Goal: Information Seeking & Learning: Learn about a topic

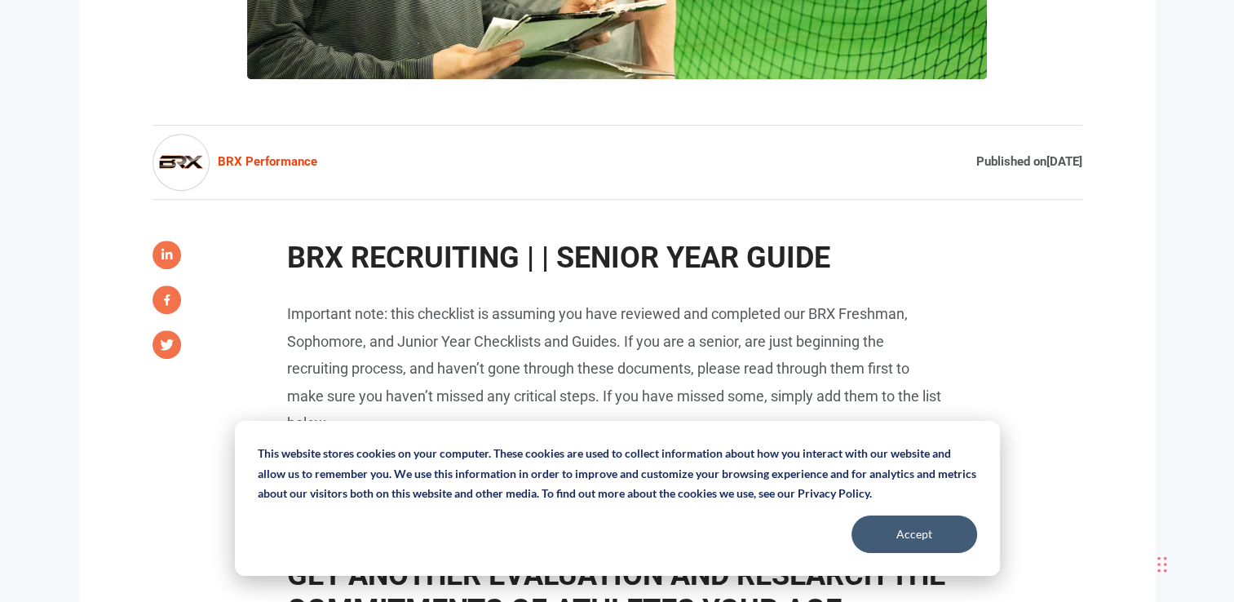
scroll to position [815, 0]
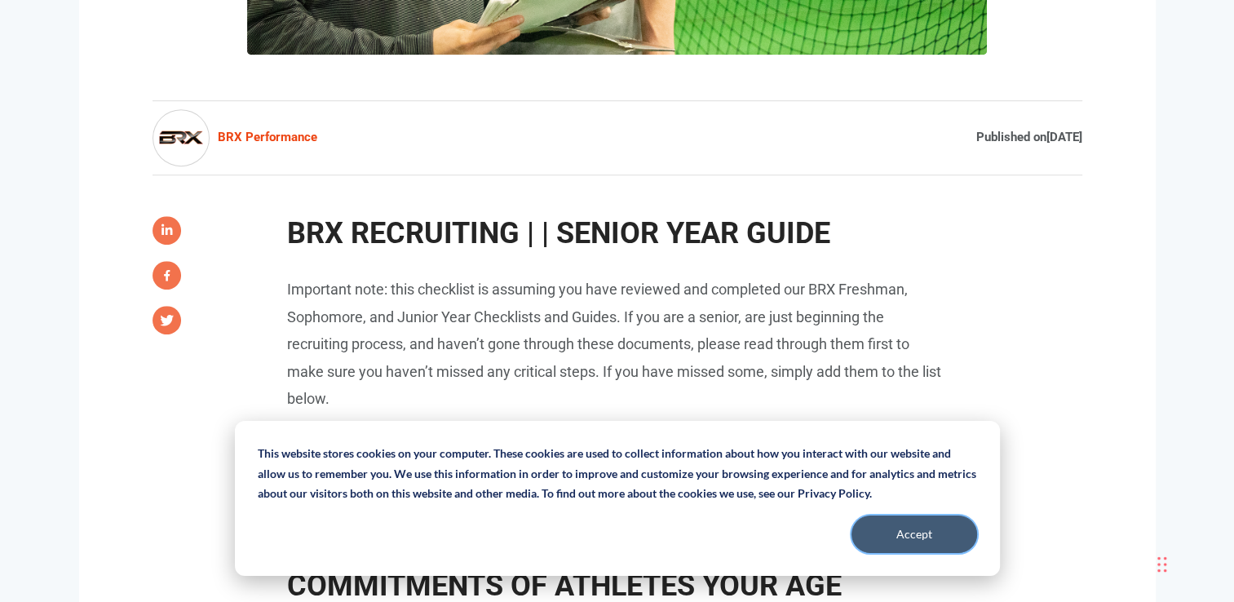
click at [925, 530] on button "Accept" at bounding box center [914, 534] width 126 height 38
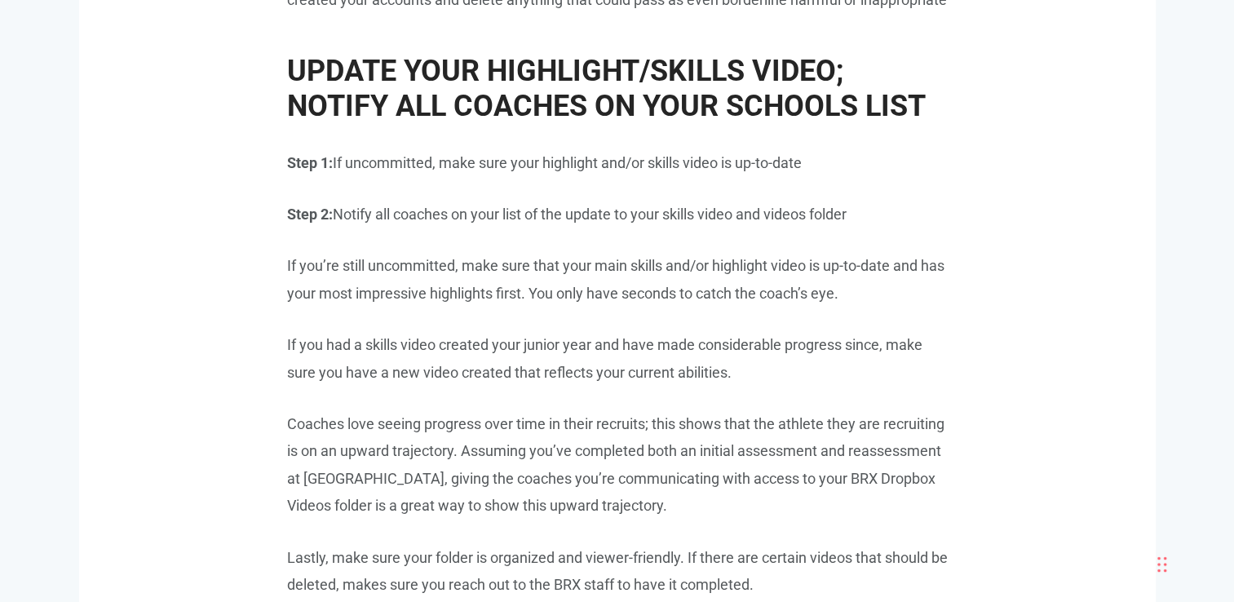
scroll to position [3099, 0]
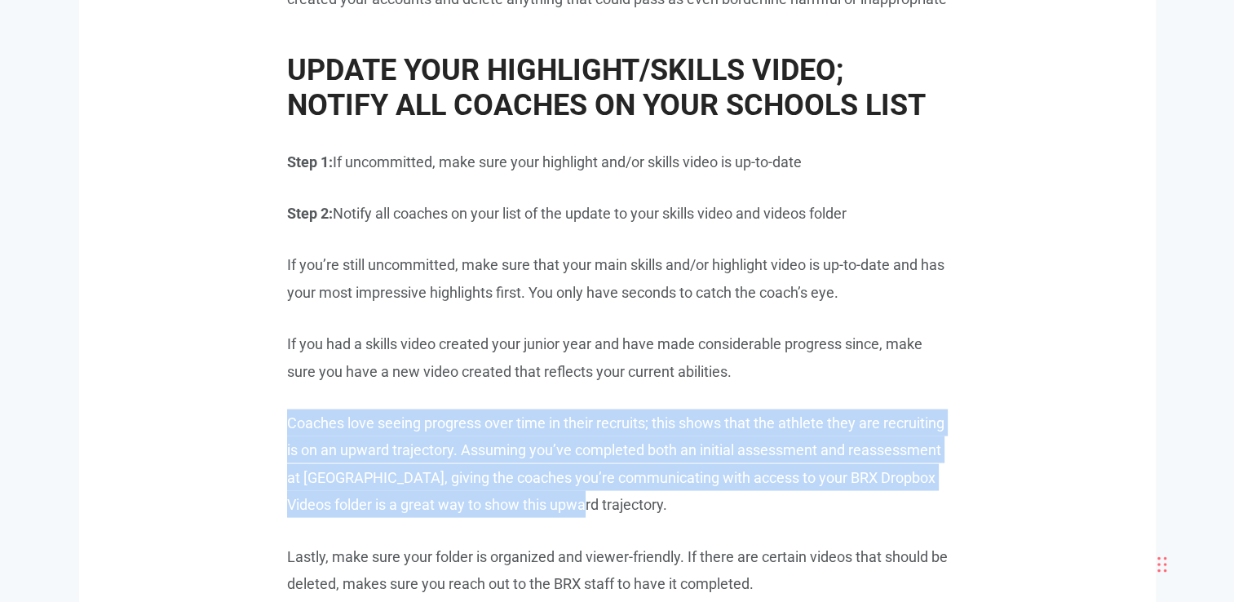
drag, startPoint x: 288, startPoint y: 447, endPoint x: 901, endPoint y: 542, distance: 620.6
click at [901, 519] on p "Coaches love seeing progress over time in their recruits; this shows that the a…" at bounding box center [617, 463] width 660 height 109
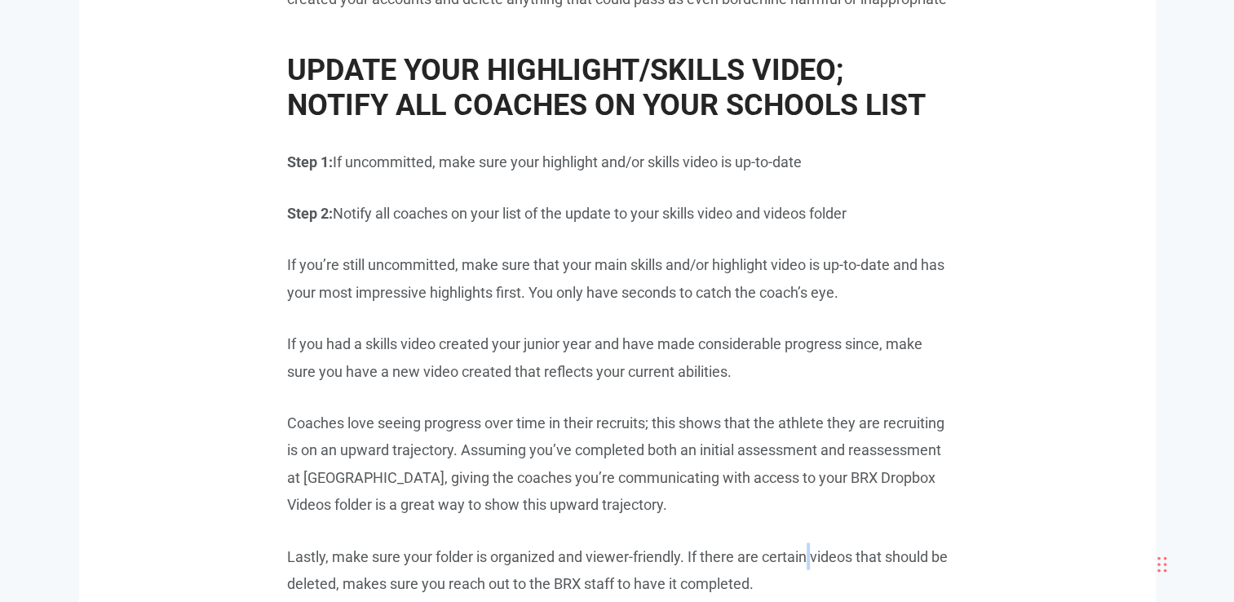
drag, startPoint x: 901, startPoint y: 542, endPoint x: 809, endPoint y: 556, distance: 93.2
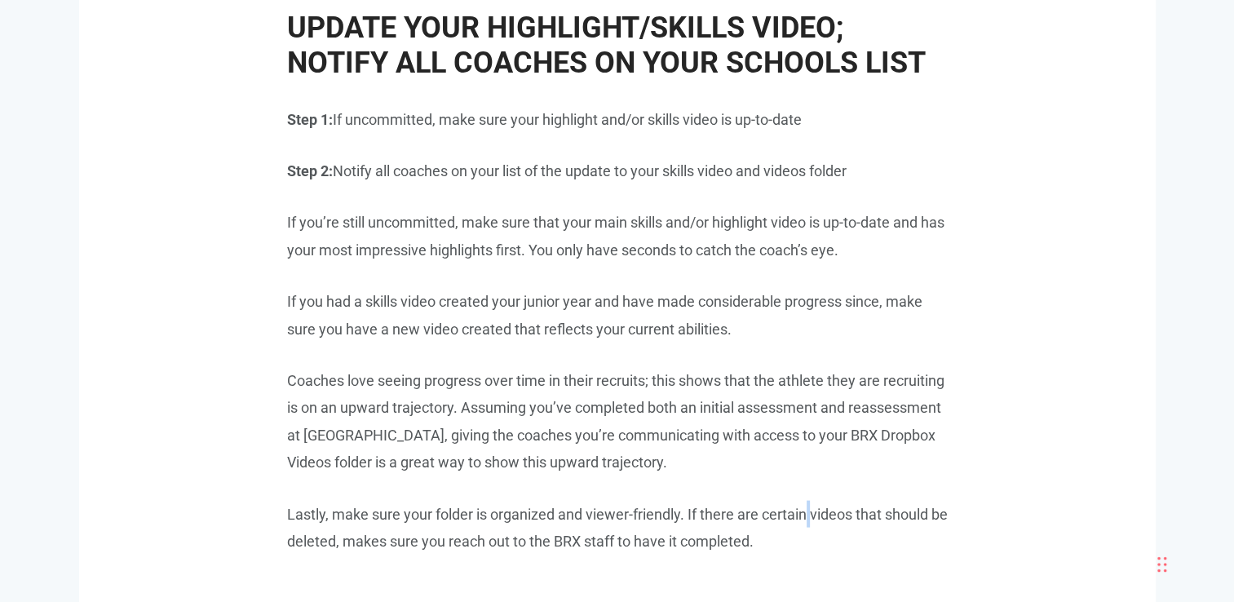
scroll to position [3180, 0]
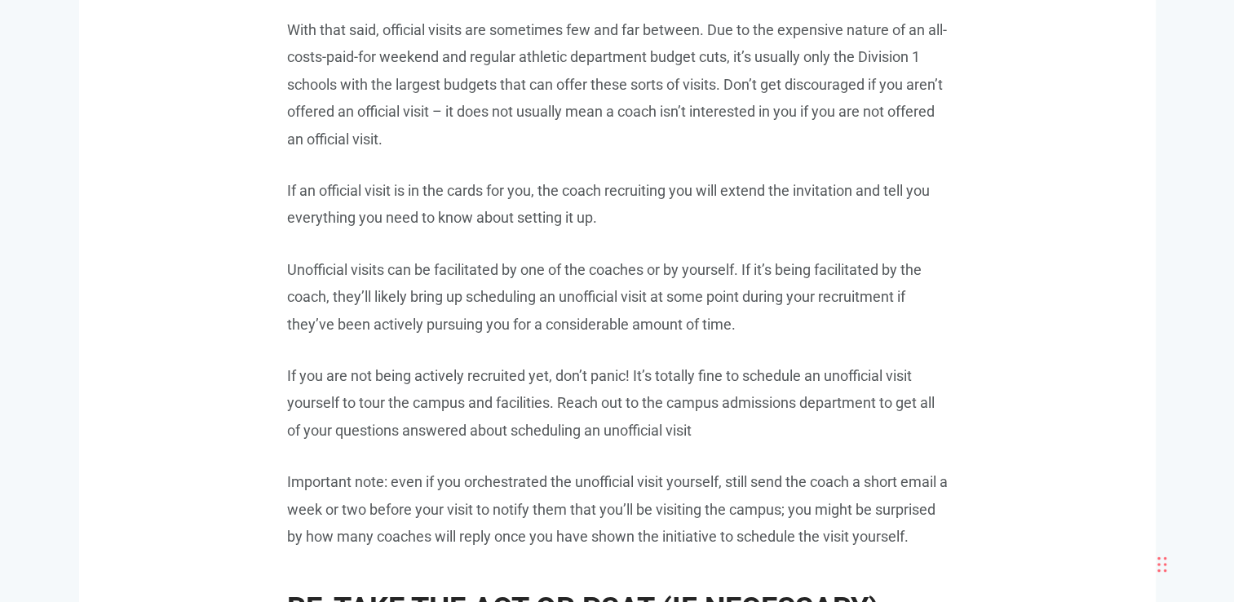
scroll to position [5089, 0]
